Goal: Navigation & Orientation: Find specific page/section

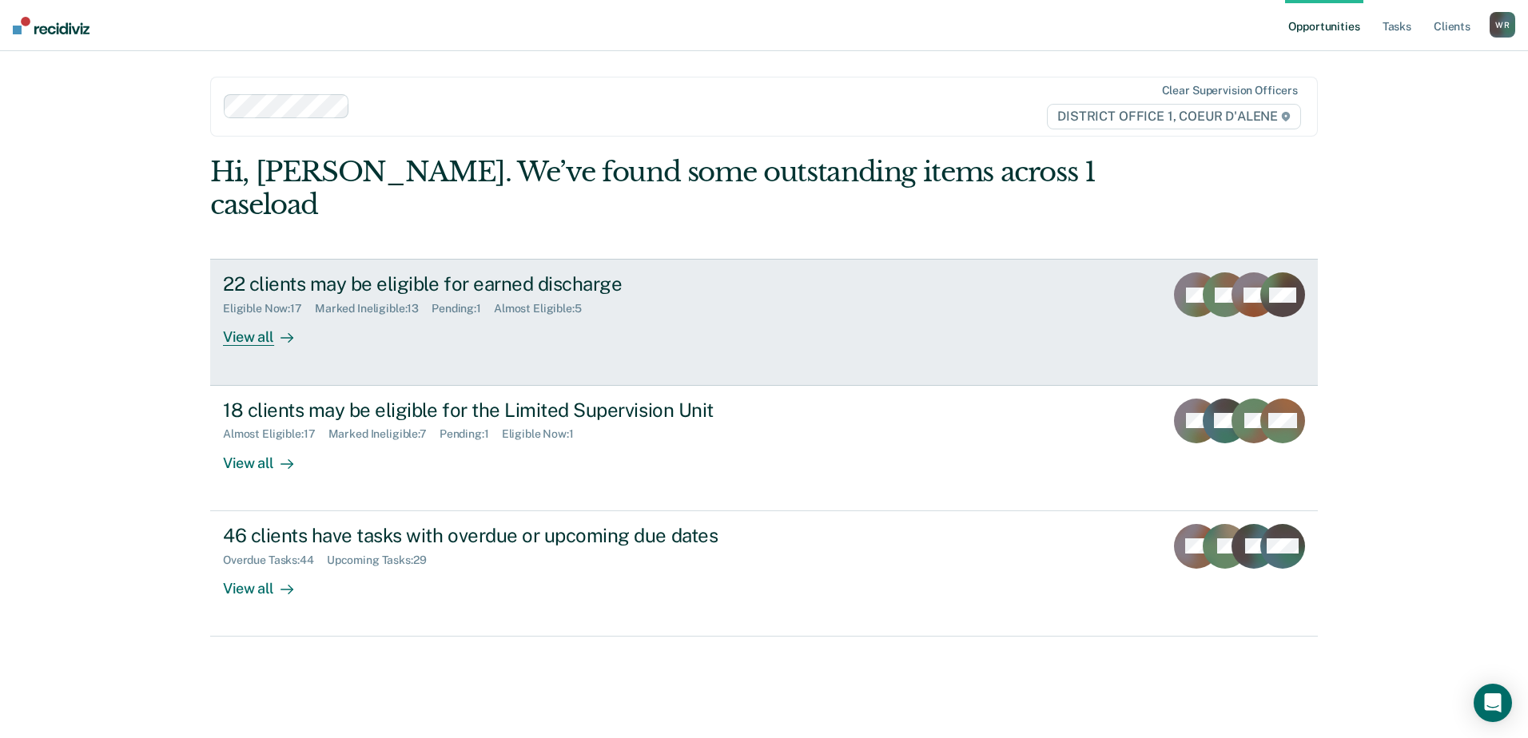
click at [509, 273] on div "22 clients may be eligible for earned discharge" at bounding box center [503, 284] width 561 height 23
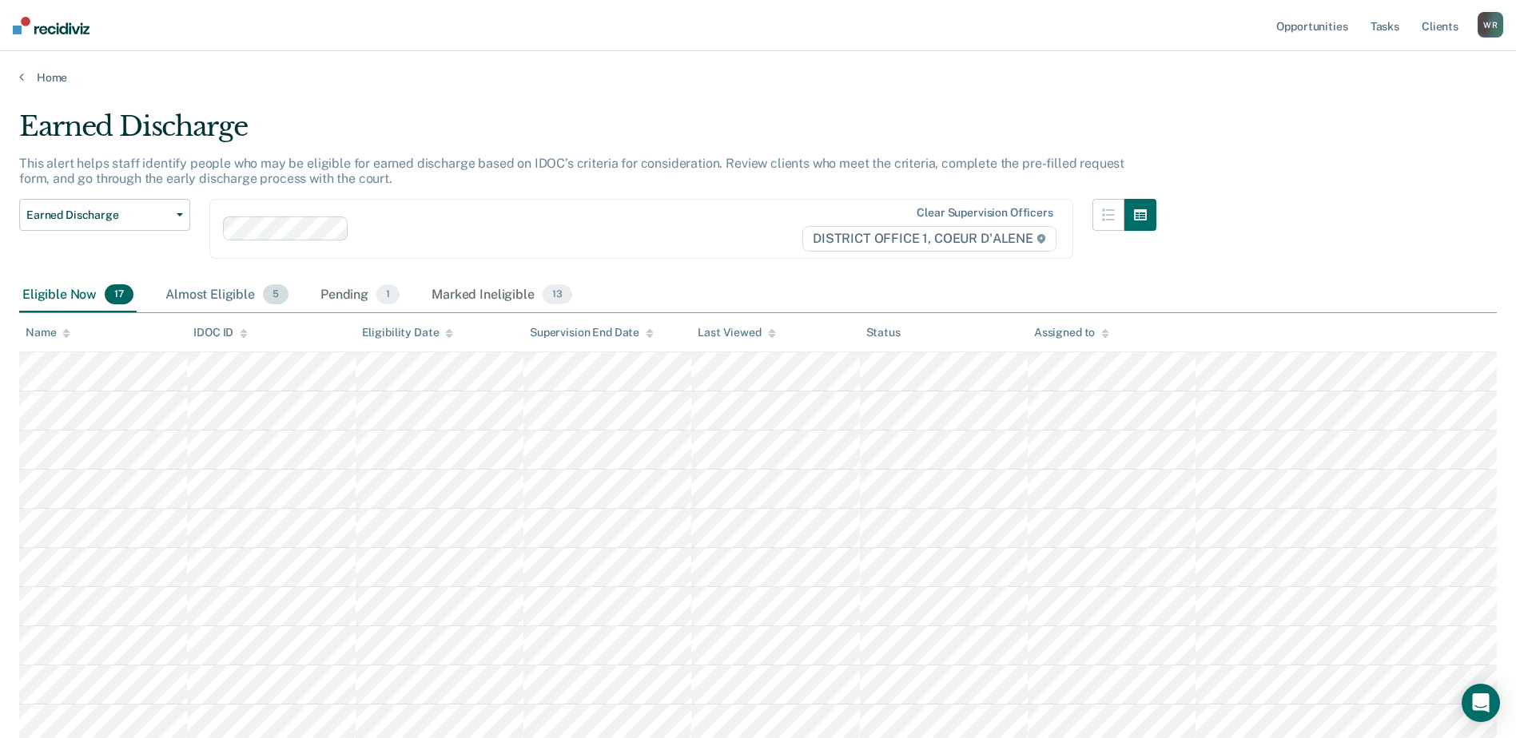
click at [205, 304] on div "Almost Eligible 5" at bounding box center [226, 295] width 129 height 35
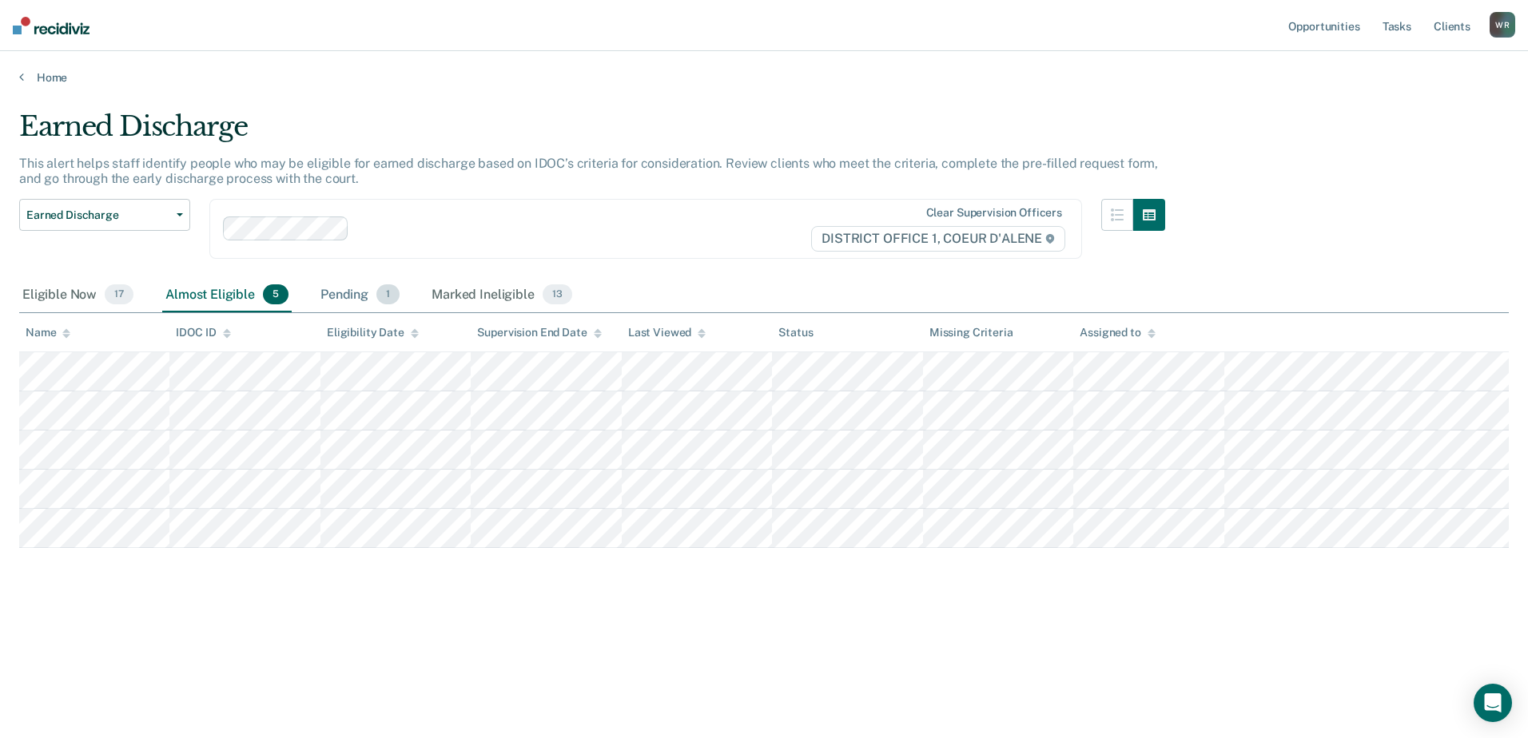
click at [356, 305] on div "Pending 1" at bounding box center [360, 295] width 86 height 35
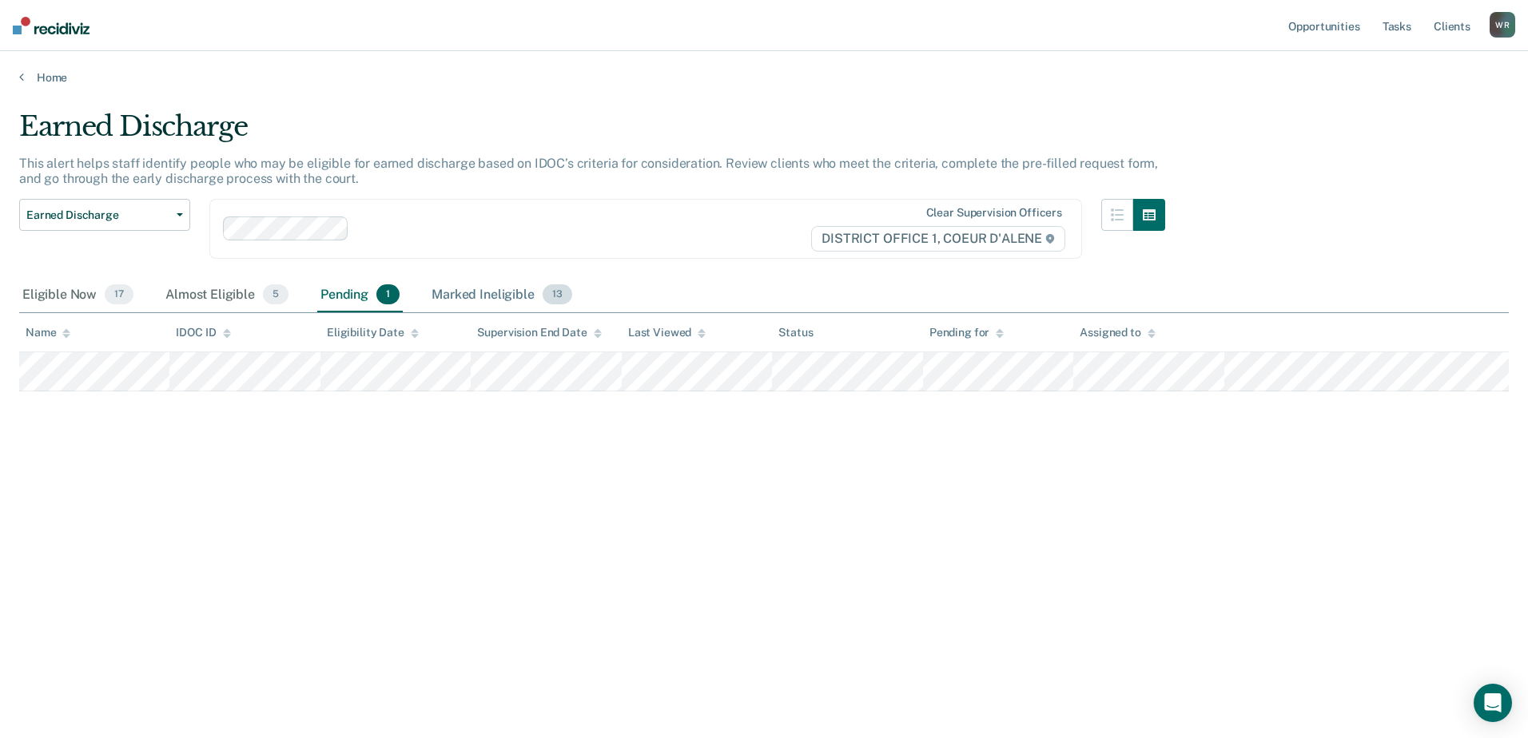
click at [479, 299] on div "Marked Ineligible 13" at bounding box center [501, 295] width 146 height 35
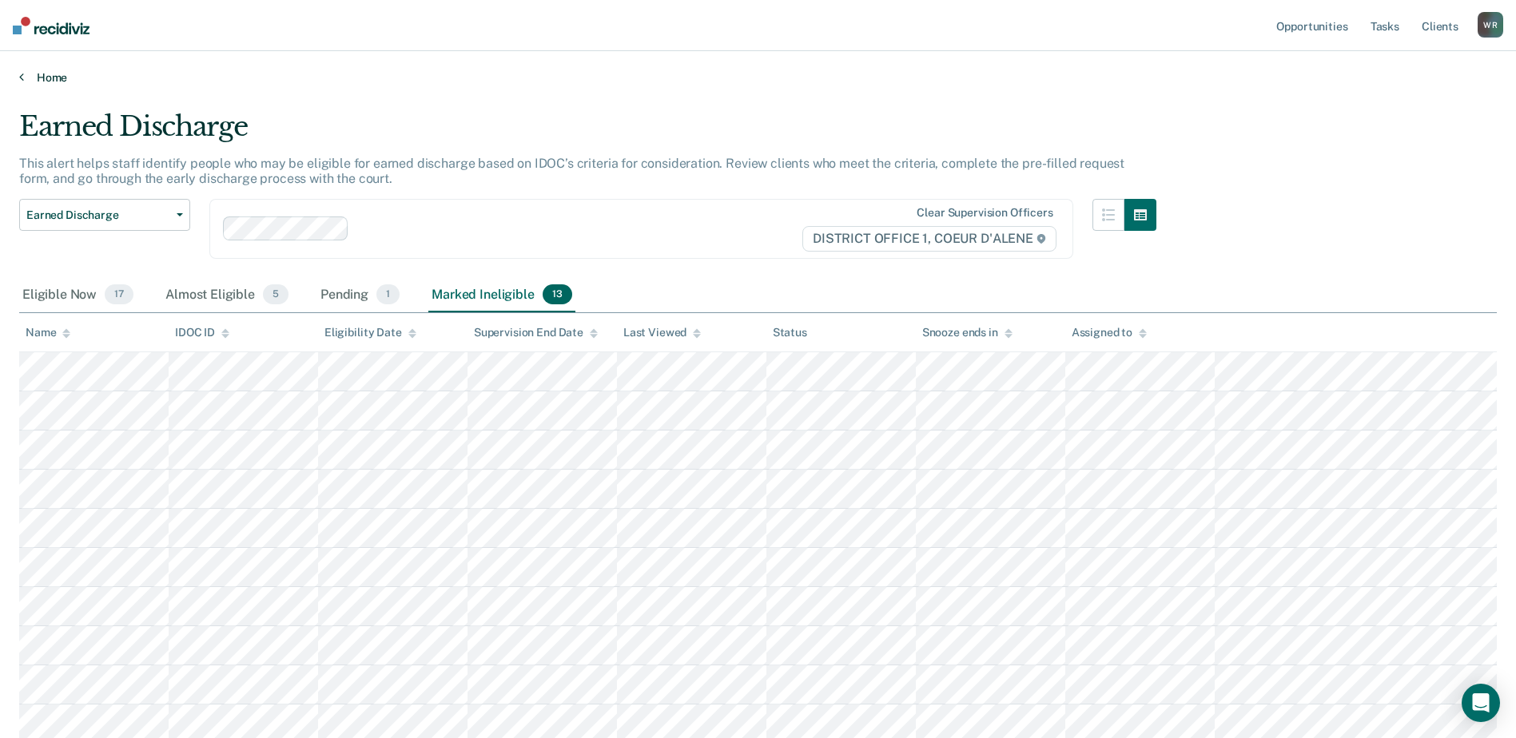
click at [38, 78] on link "Home" at bounding box center [758, 77] width 1478 height 14
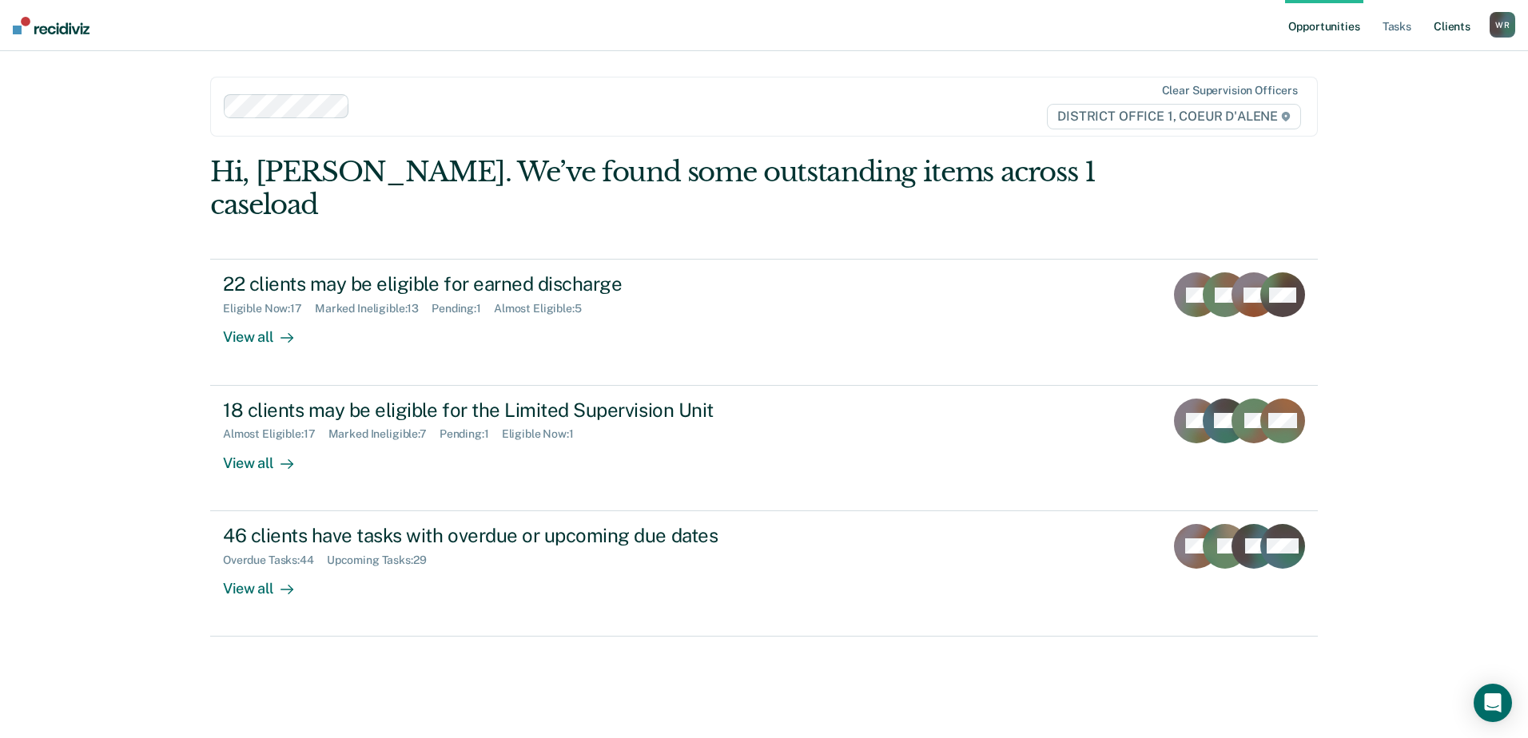
click at [1461, 18] on link "Client s" at bounding box center [1452, 25] width 43 height 51
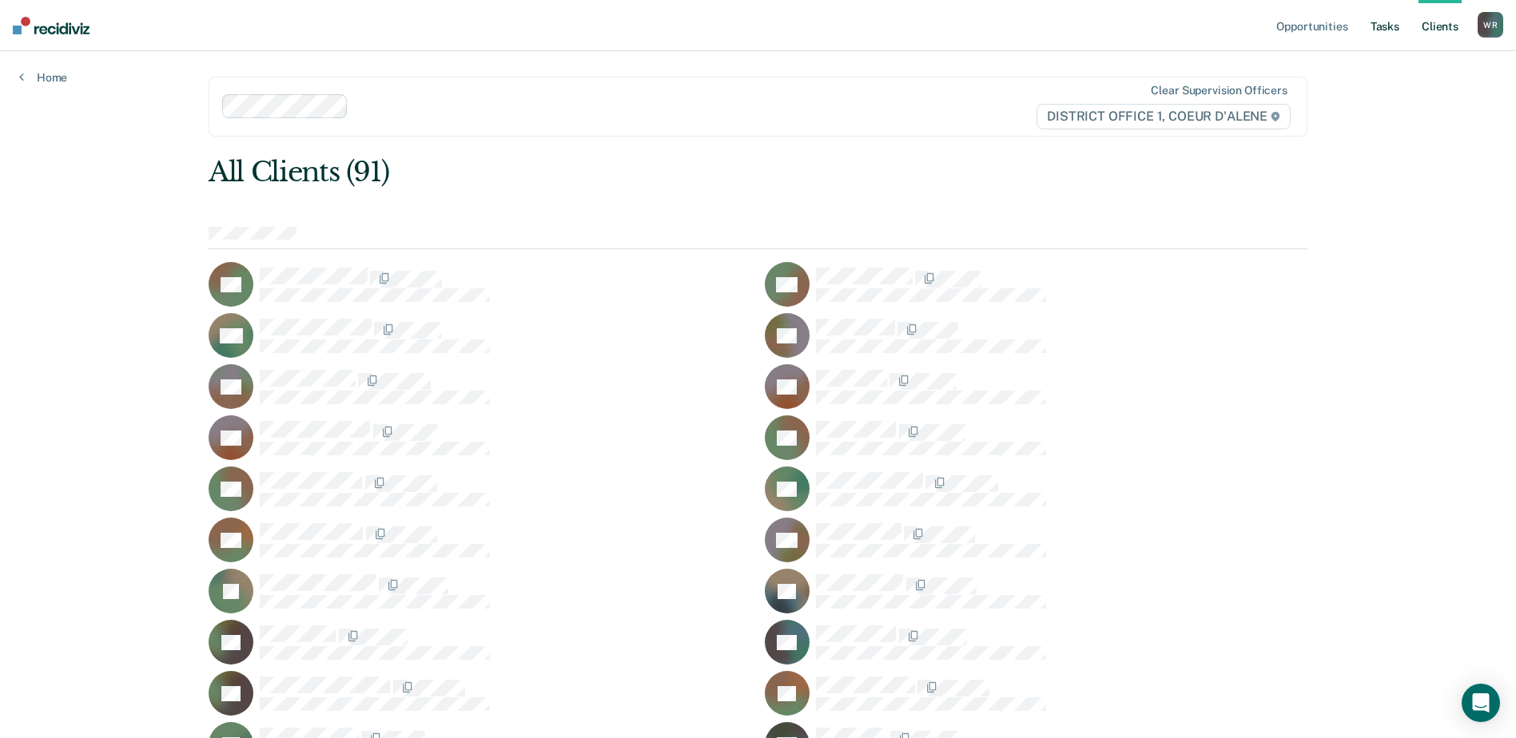
click at [1393, 27] on link "Tasks" at bounding box center [1384, 25] width 35 height 51
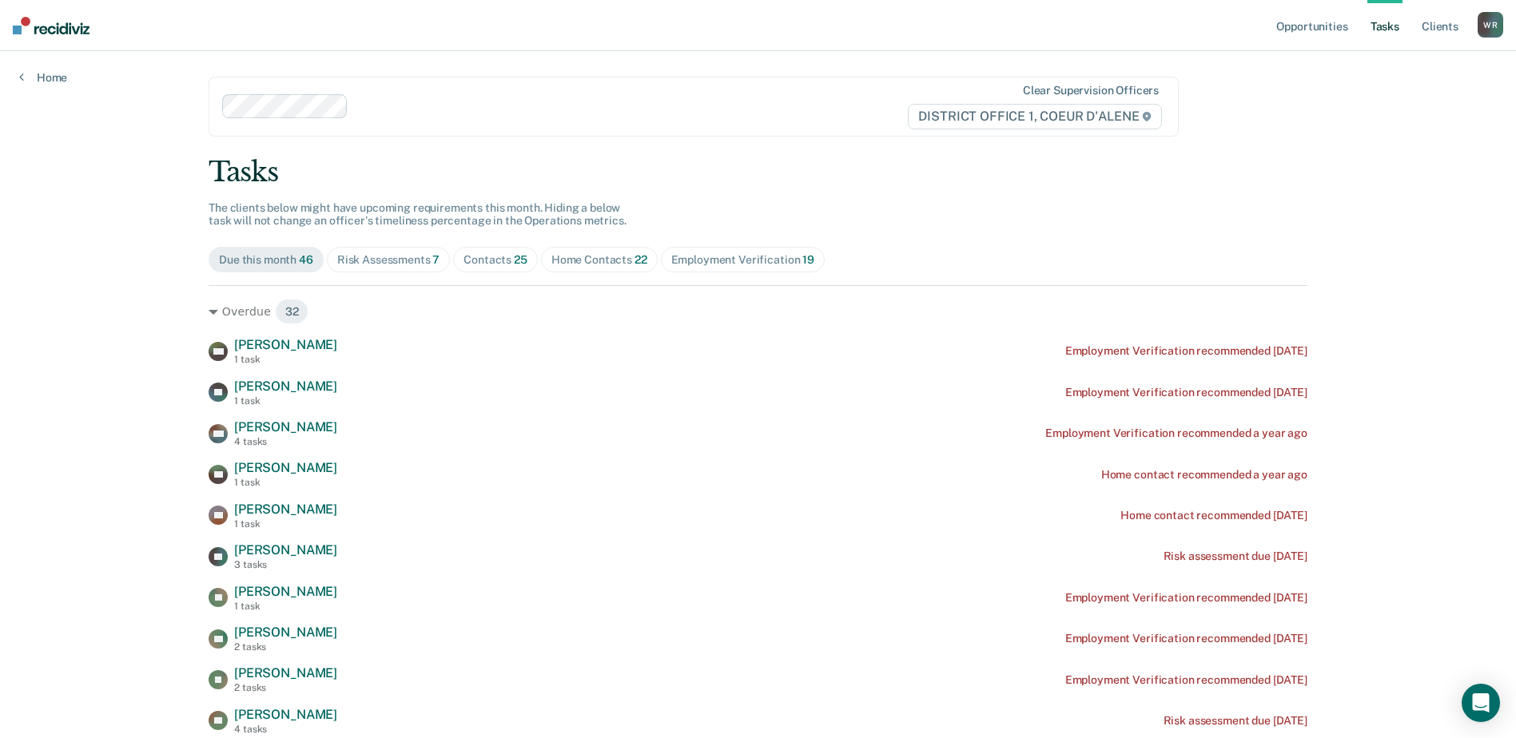
click at [402, 249] on span "Risk Assessments 7" at bounding box center [389, 260] width 124 height 26
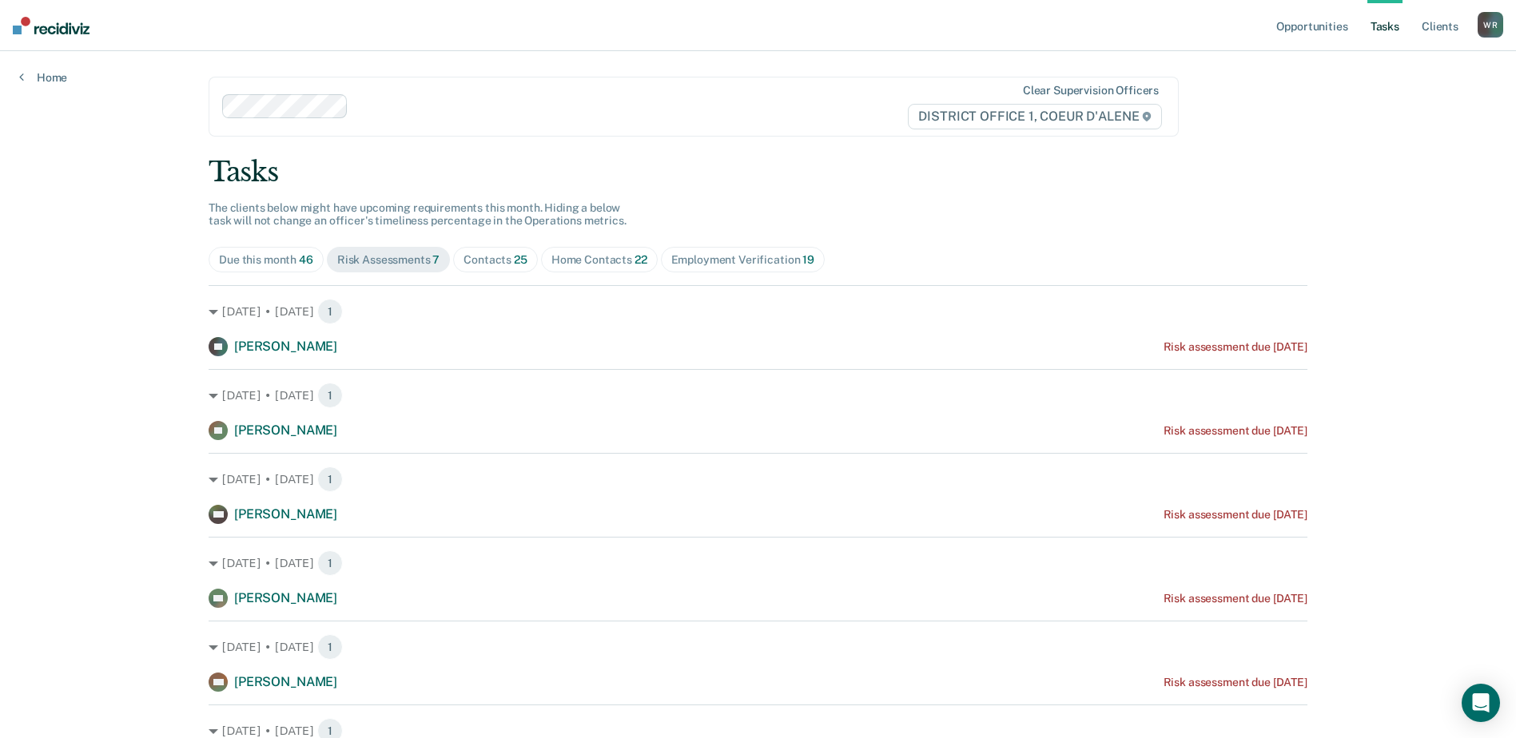
click at [495, 265] on div "Contacts 25" at bounding box center [496, 260] width 64 height 14
click at [555, 259] on div "Home Contacts 22" at bounding box center [599, 260] width 96 height 14
click at [299, 264] on span "46" at bounding box center [306, 259] width 14 height 13
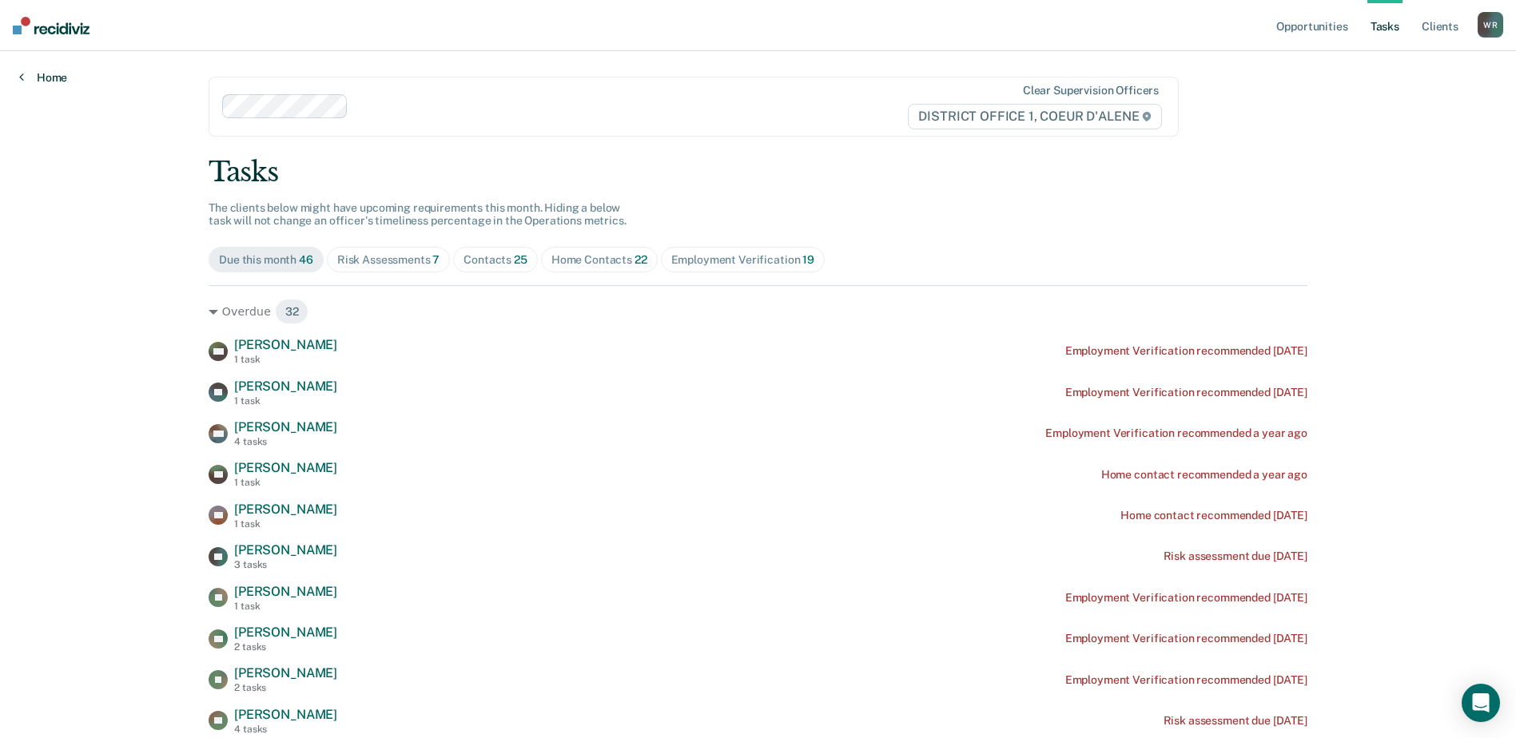
click at [34, 81] on link "Home" at bounding box center [43, 77] width 48 height 14
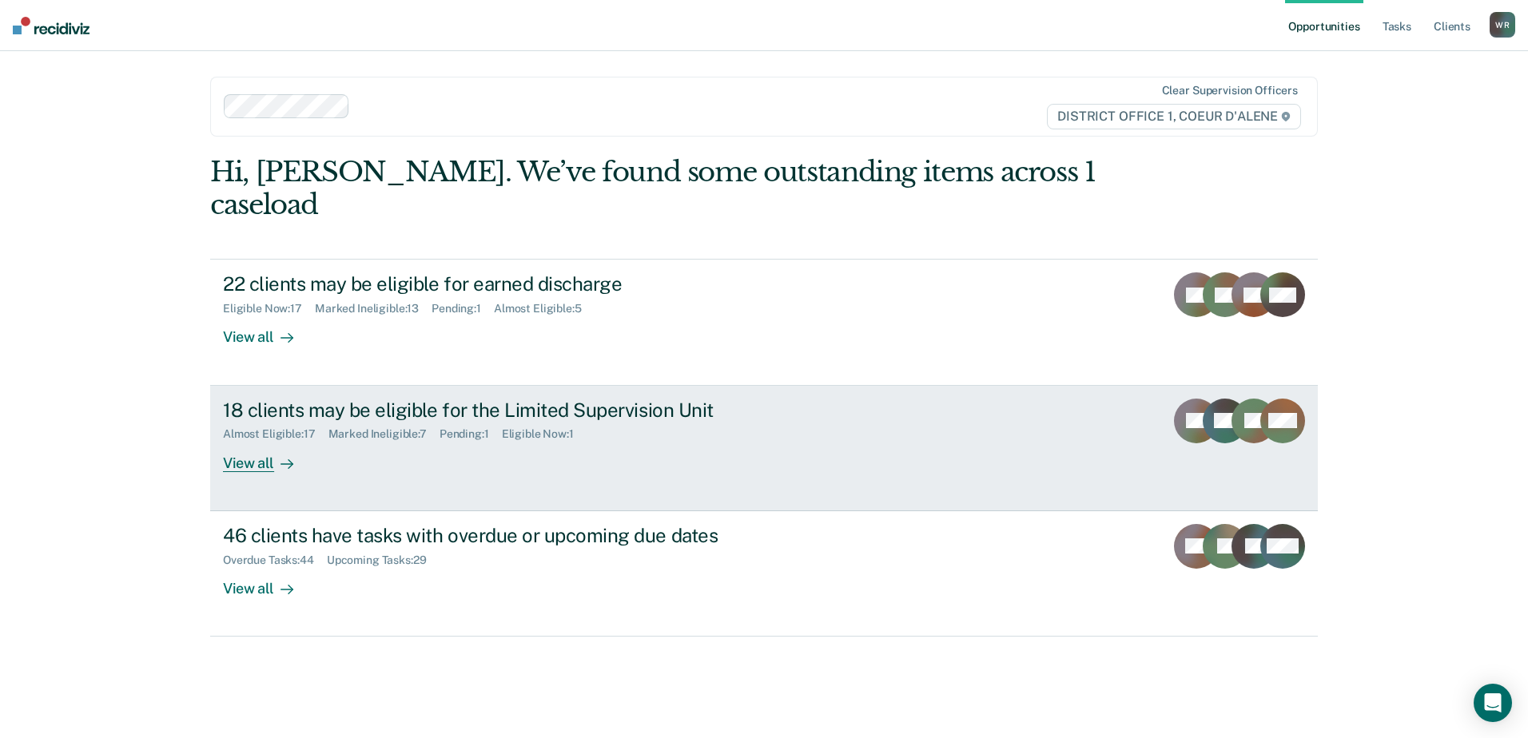
click at [470, 399] on div "18 clients may be eligible for the Limited Supervision Unit" at bounding box center [503, 410] width 561 height 23
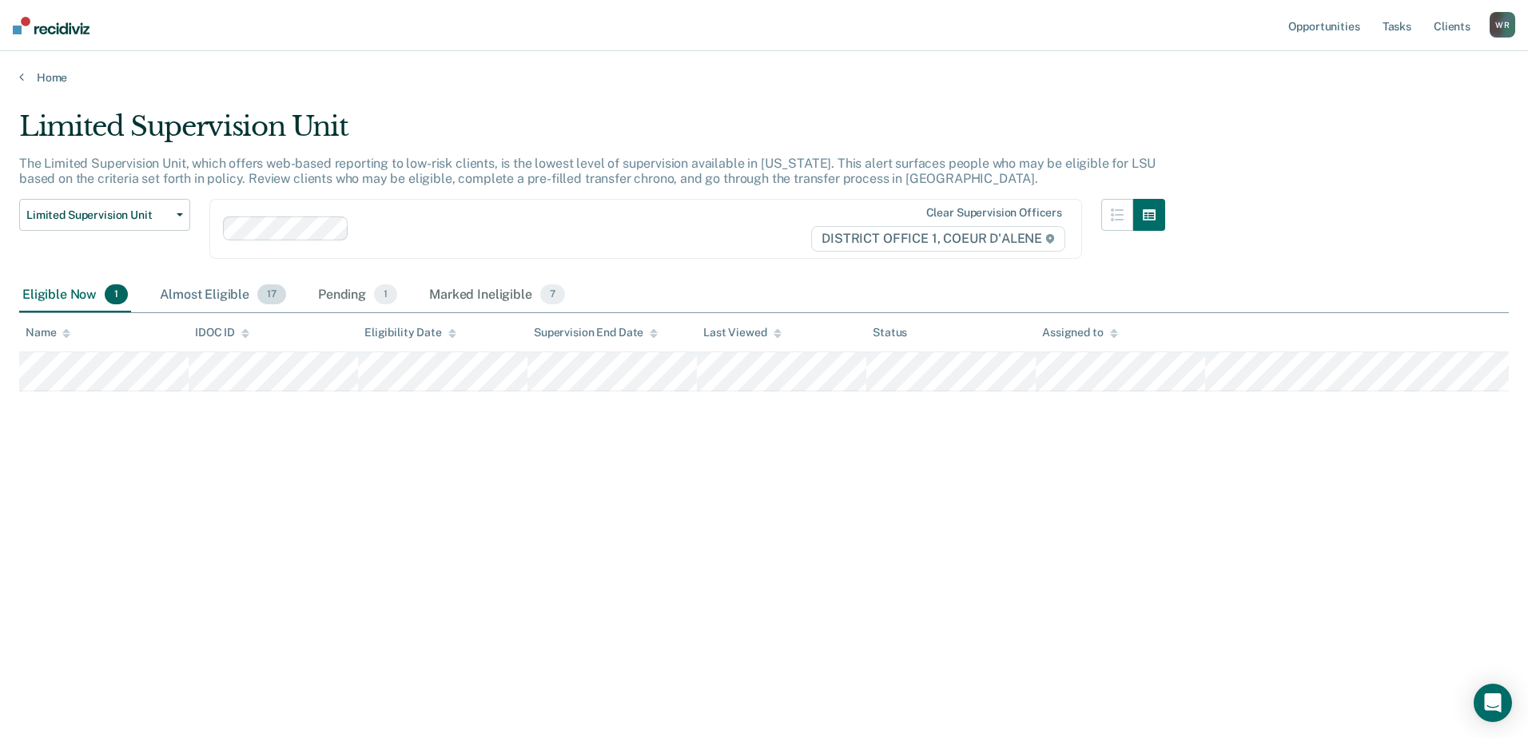
click at [181, 292] on div "Almost Eligible 17" at bounding box center [223, 295] width 133 height 35
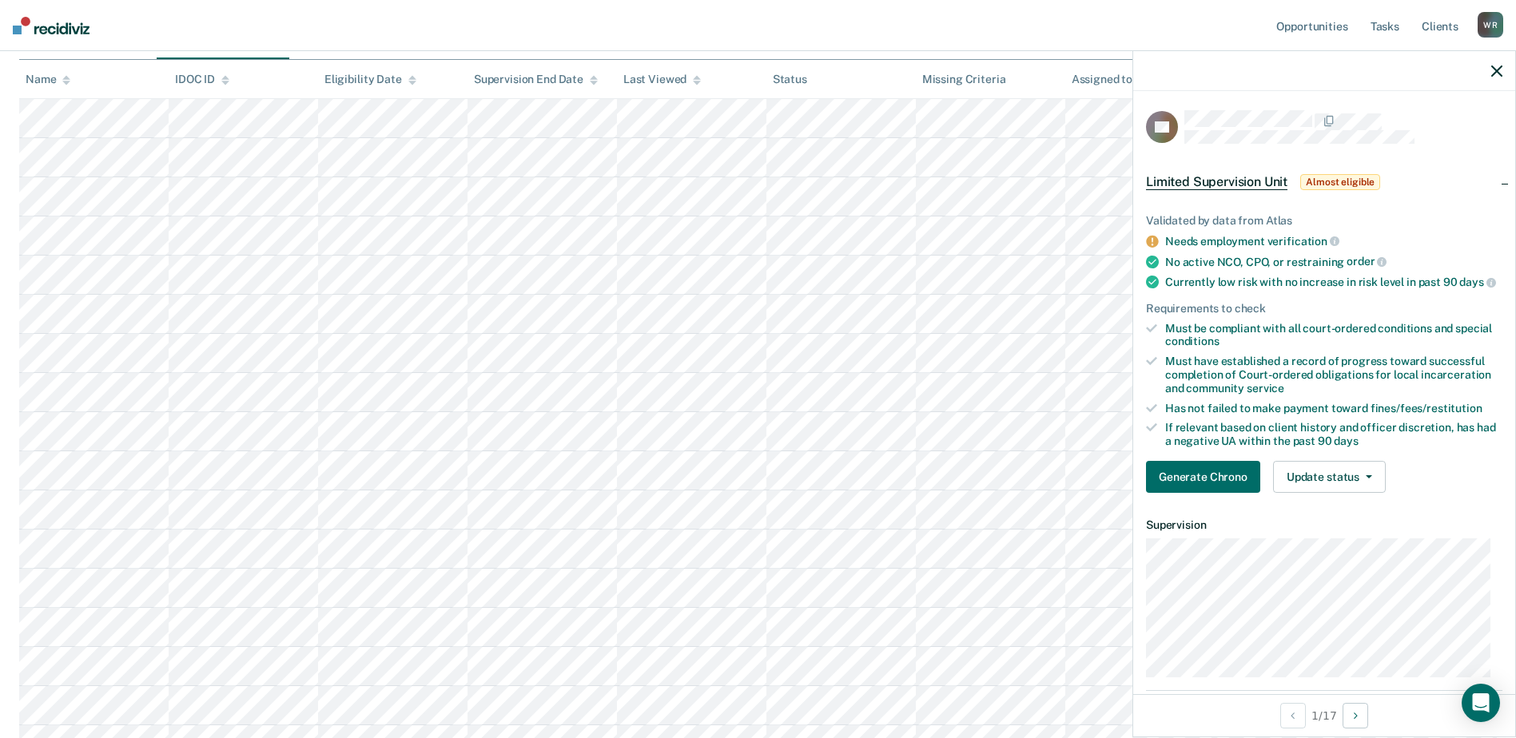
scroll to position [75, 0]
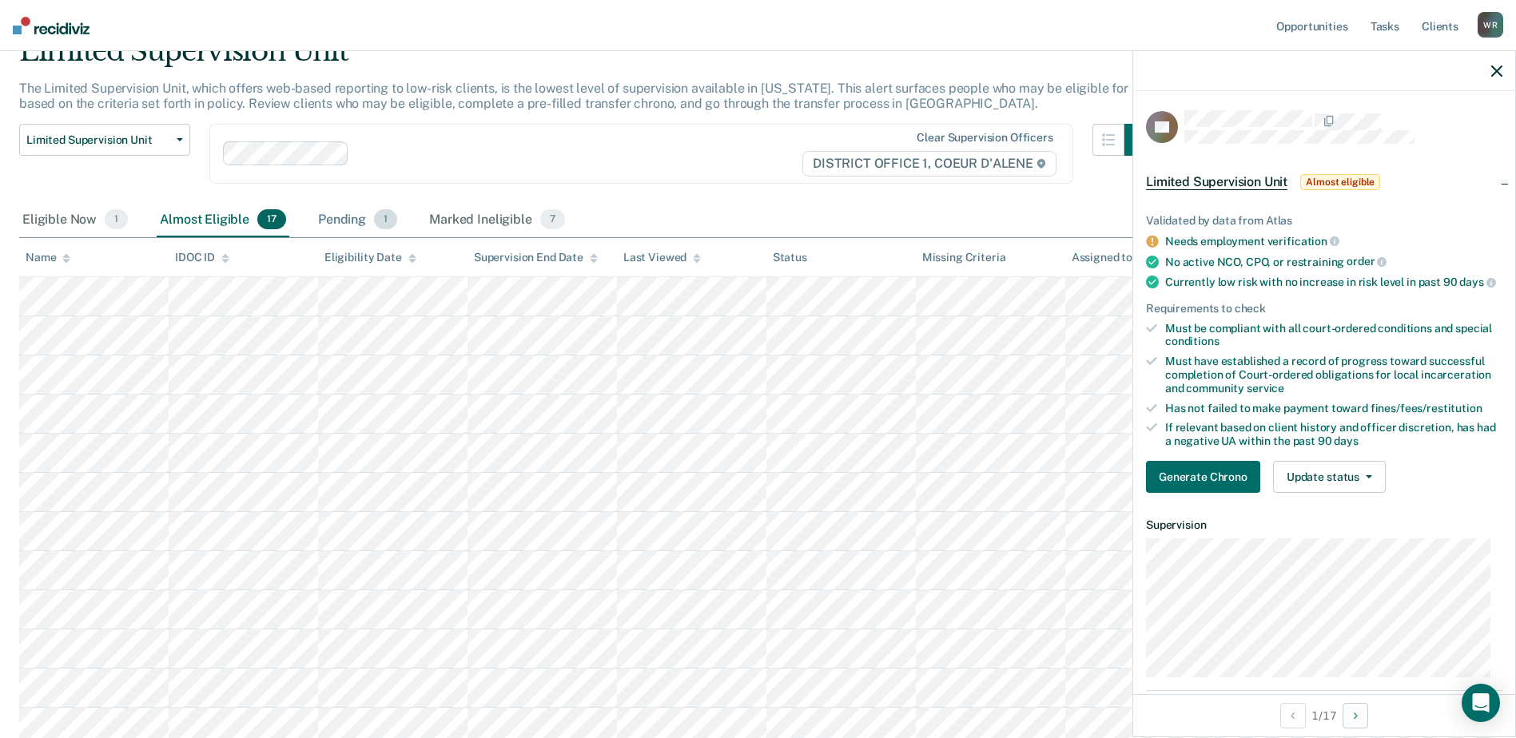
click at [370, 219] on div "Pending 1" at bounding box center [358, 220] width 86 height 35
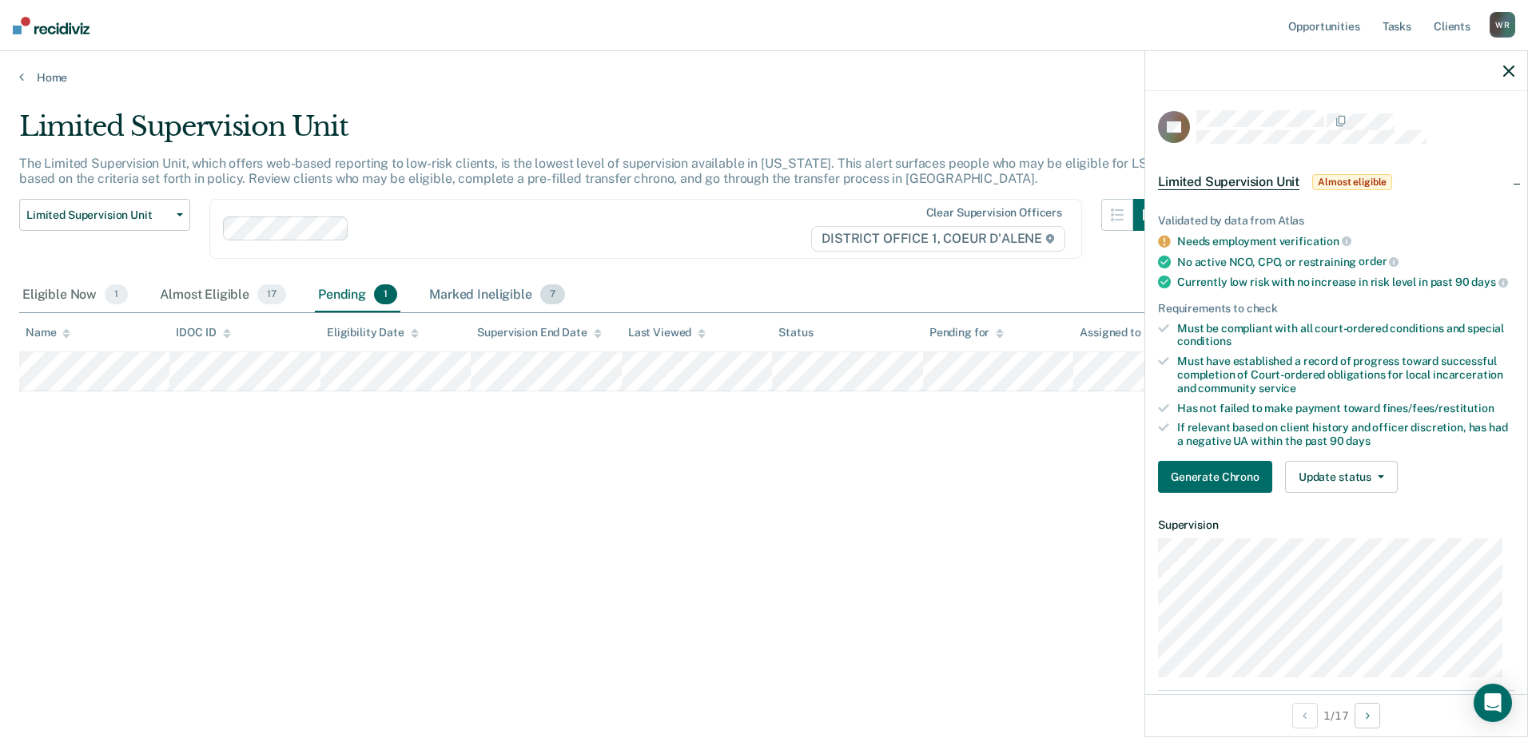
click at [464, 293] on div "Marked Ineligible 7" at bounding box center [497, 295] width 142 height 35
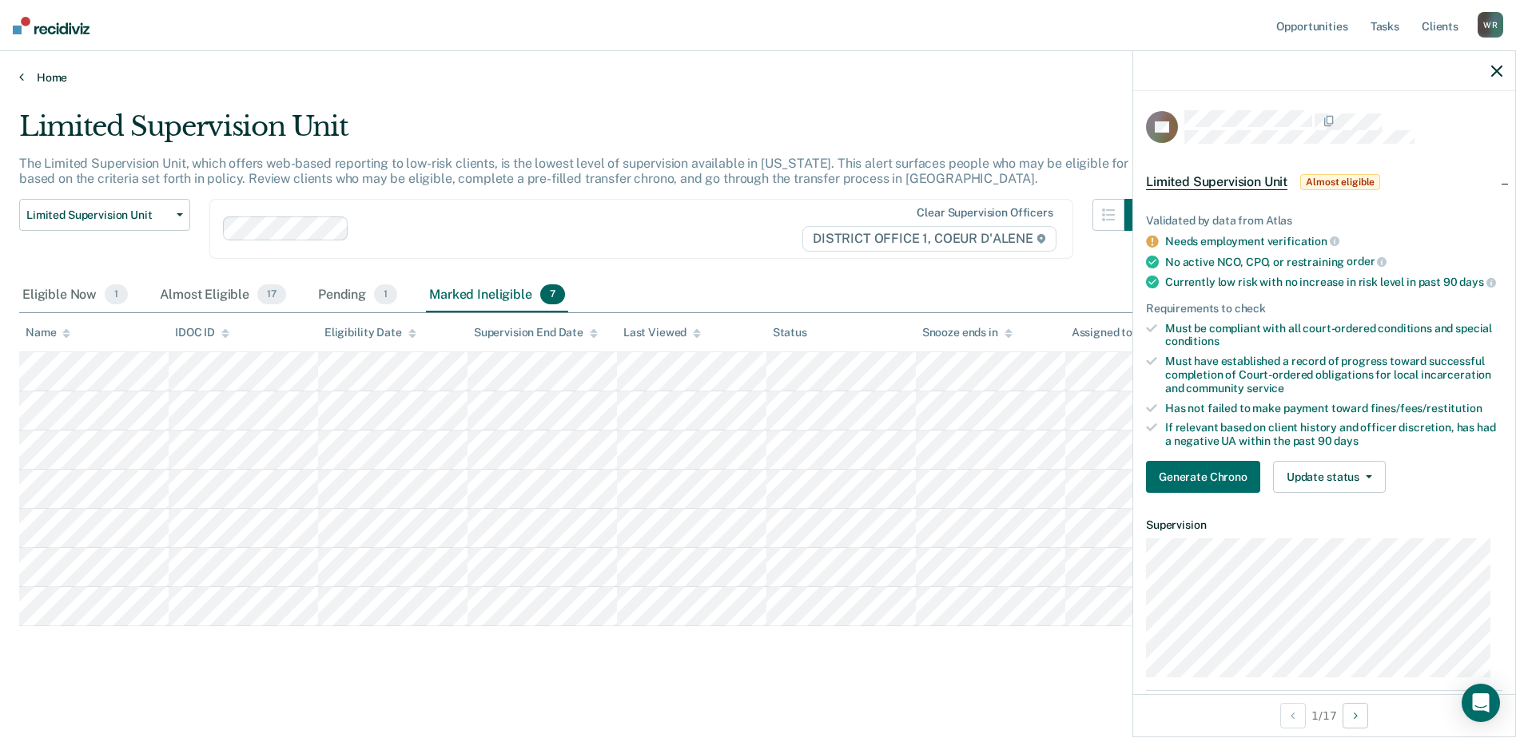
click at [17, 75] on div "Home" at bounding box center [758, 68] width 1516 height 34
click at [58, 79] on link "Home" at bounding box center [758, 77] width 1478 height 14
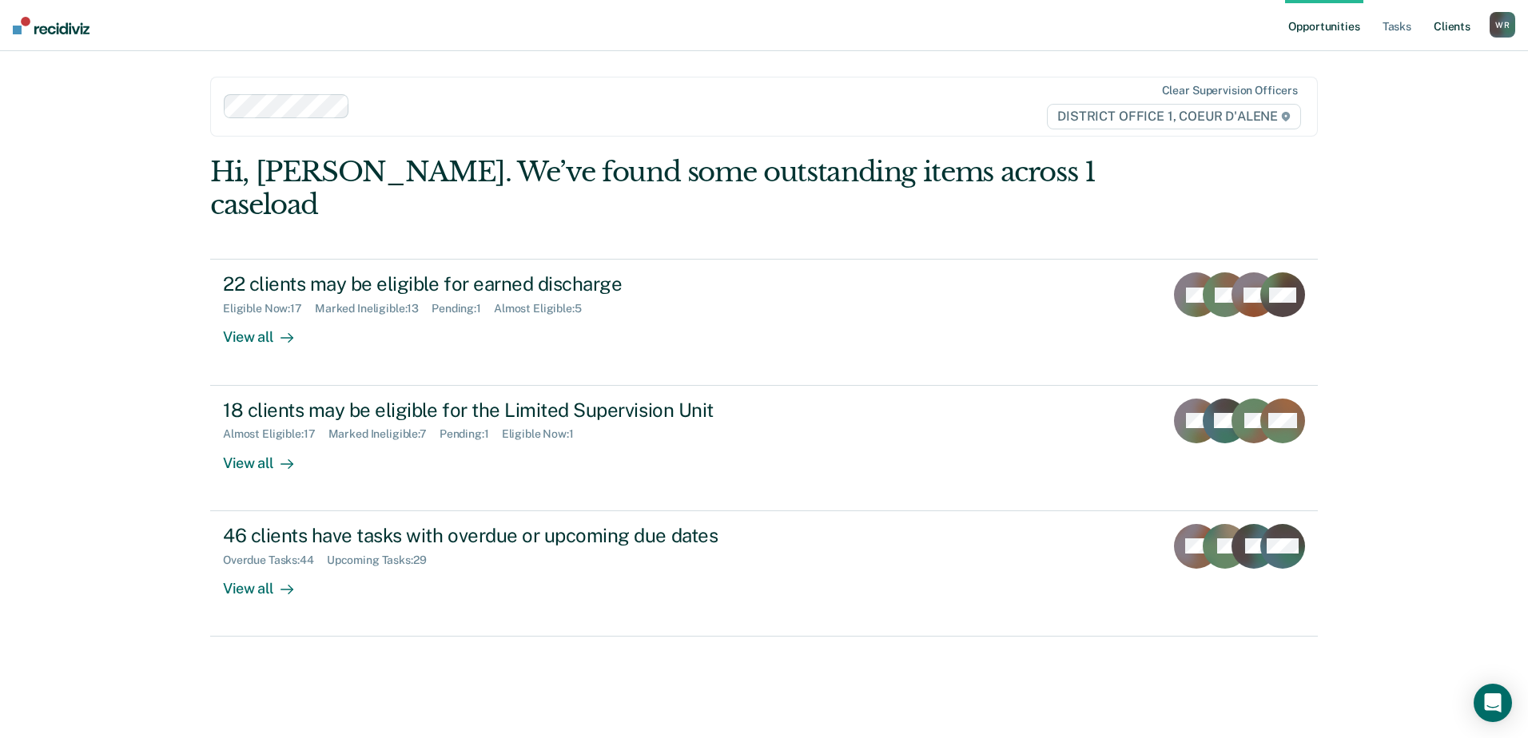
click at [1436, 29] on link "Client s" at bounding box center [1452, 25] width 43 height 51
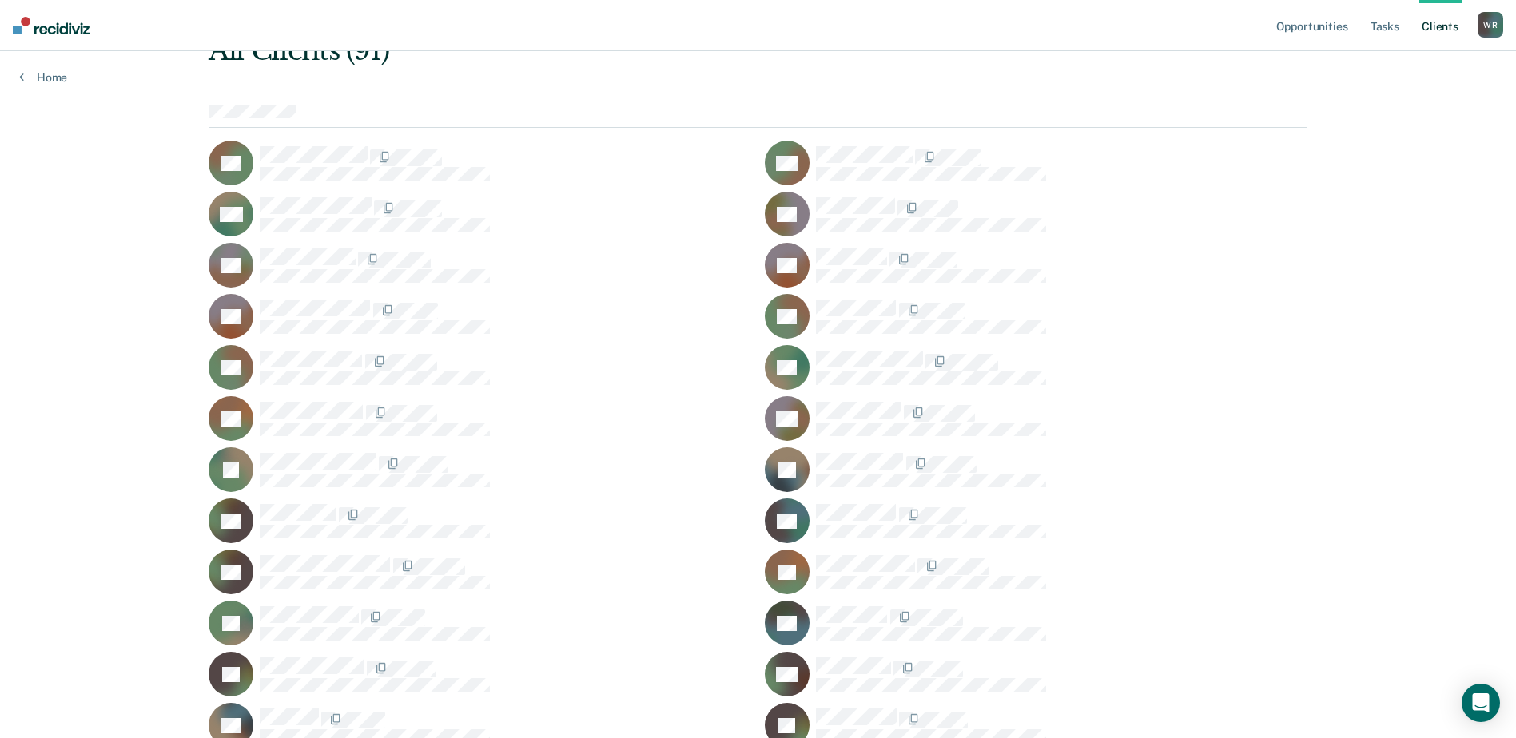
scroll to position [160, 0]
